Goal: Navigation & Orientation: Find specific page/section

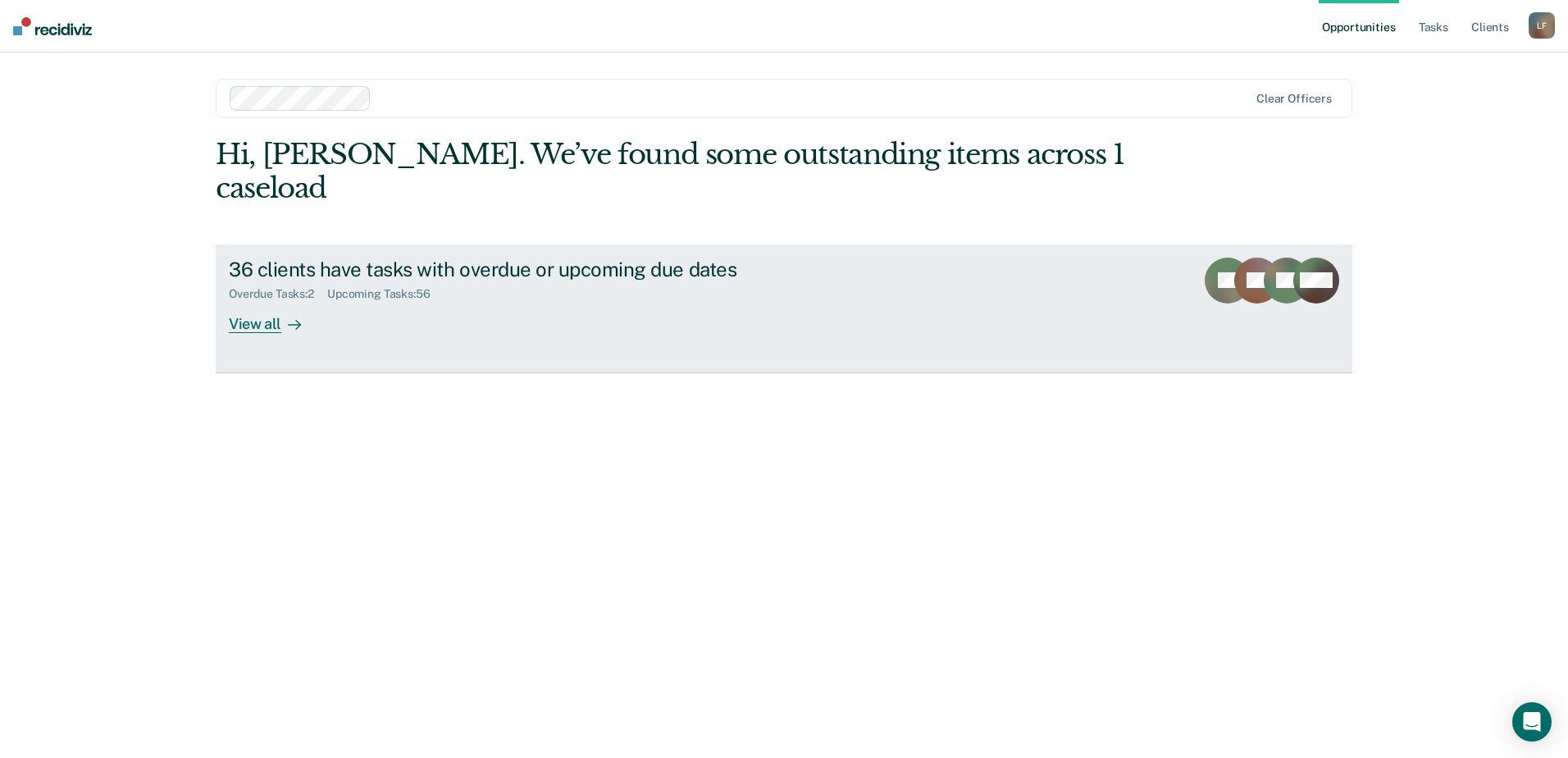
click at [249, 301] on div "View all" at bounding box center [275, 316] width 92 height 32
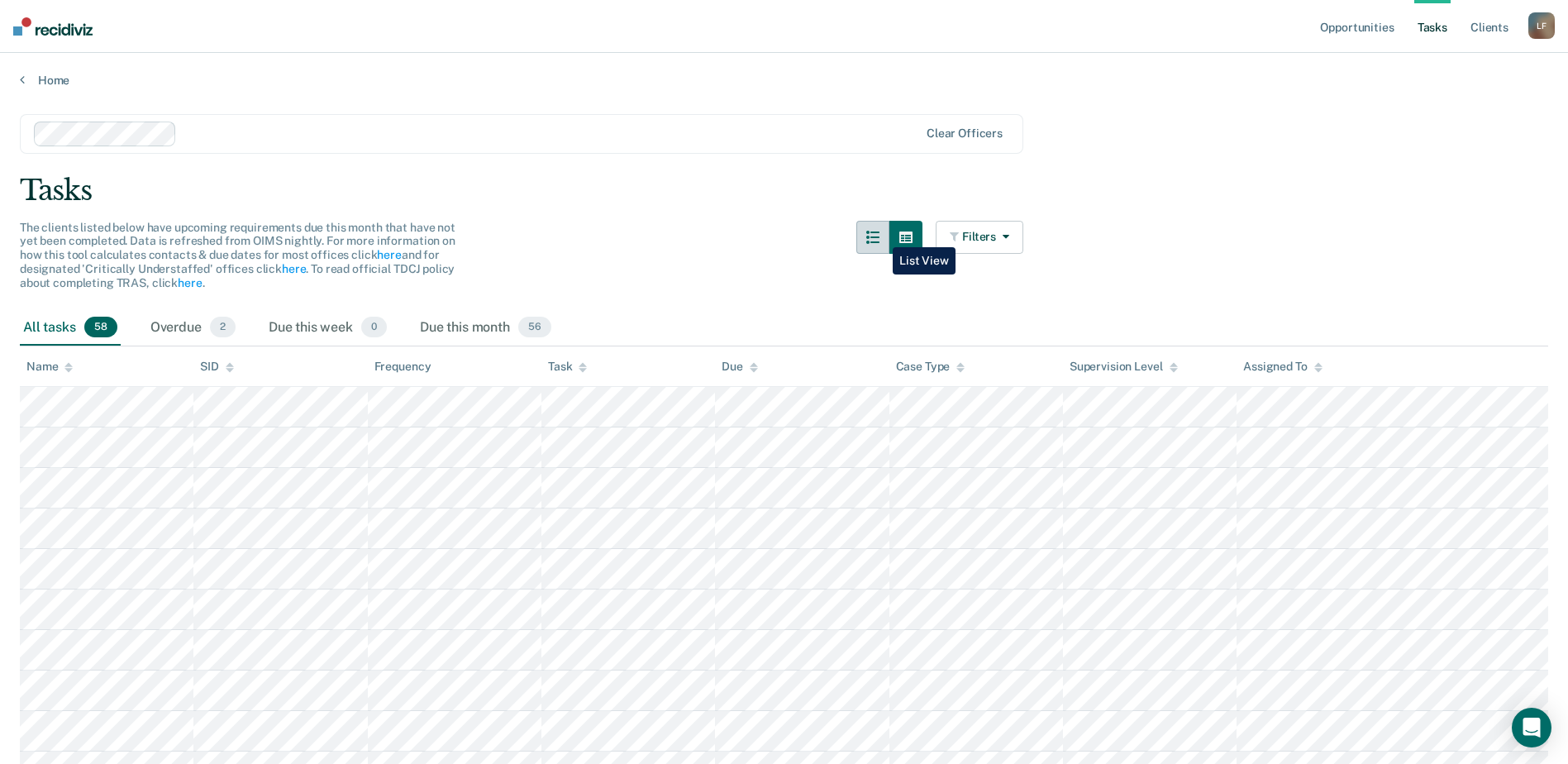
click at [879, 235] on icon "button" at bounding box center [873, 238] width 13 height 13
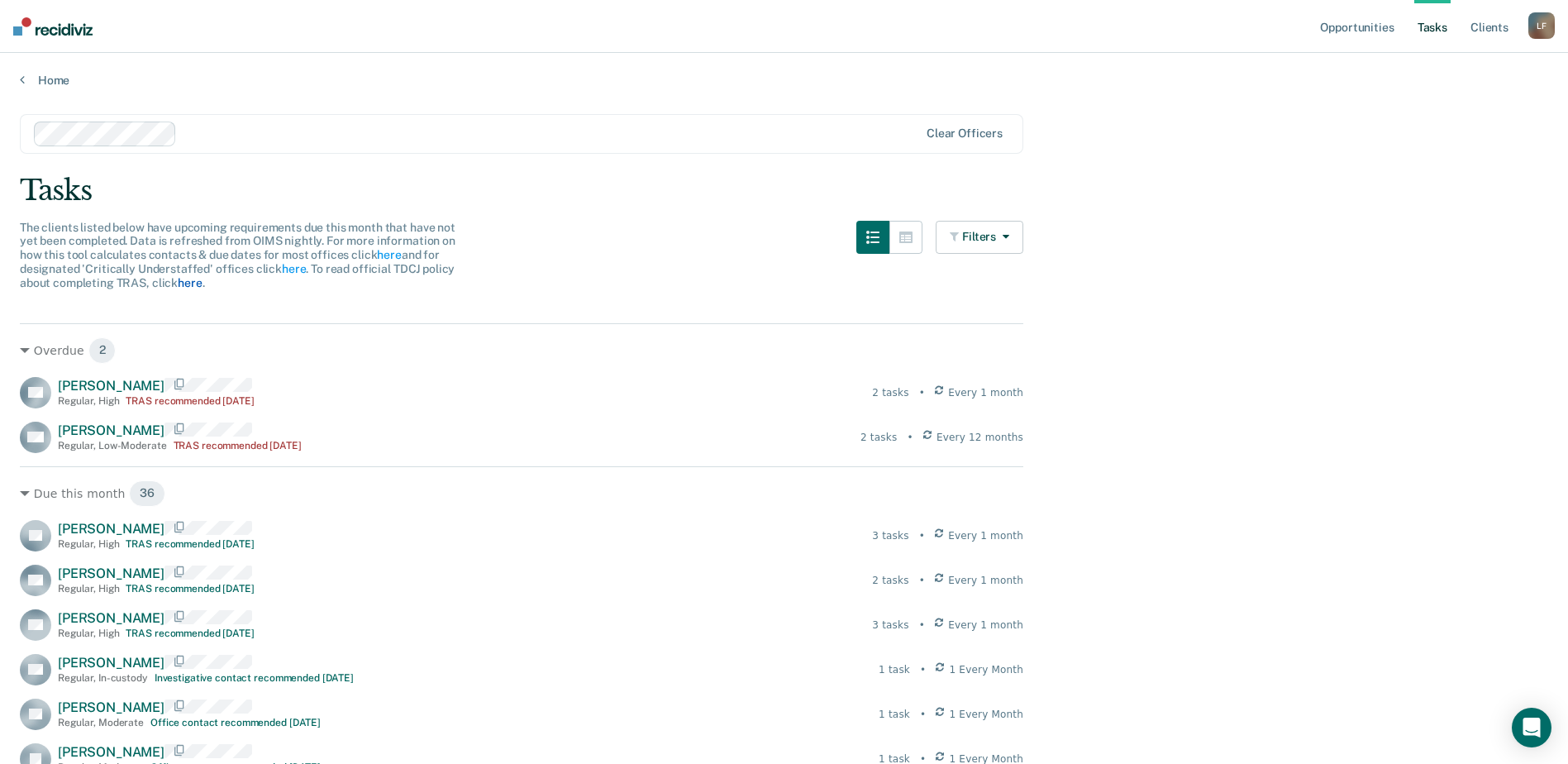
click at [185, 286] on link "here" at bounding box center [190, 283] width 24 height 13
click at [41, 86] on link "Home" at bounding box center [784, 80] width 1528 height 15
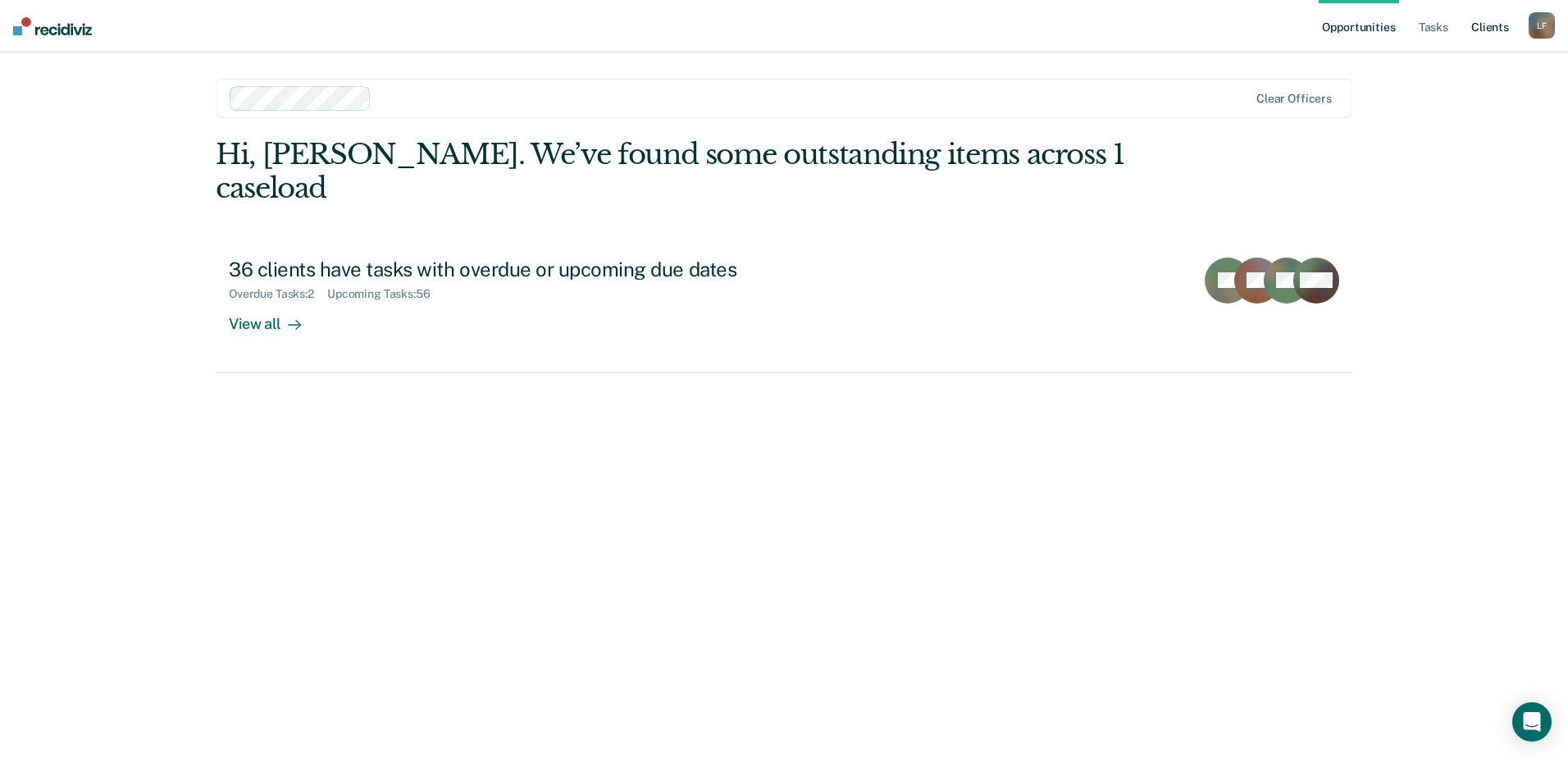
click at [1478, 23] on link "Client s" at bounding box center [1490, 26] width 44 height 53
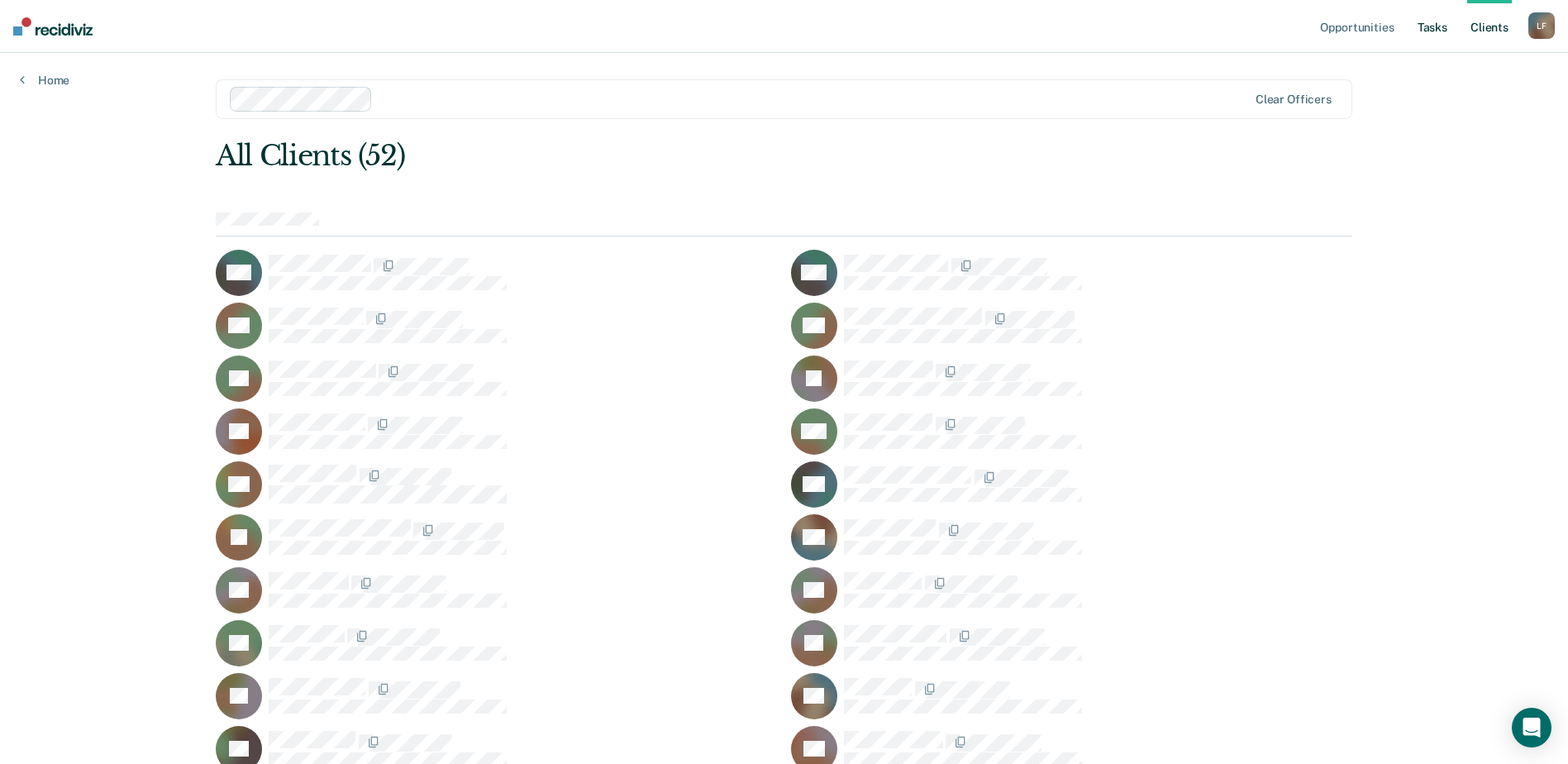
click at [1429, 35] on link "Tasks" at bounding box center [1433, 26] width 36 height 53
